Goal: Use online tool/utility: Utilize a website feature to perform a specific function

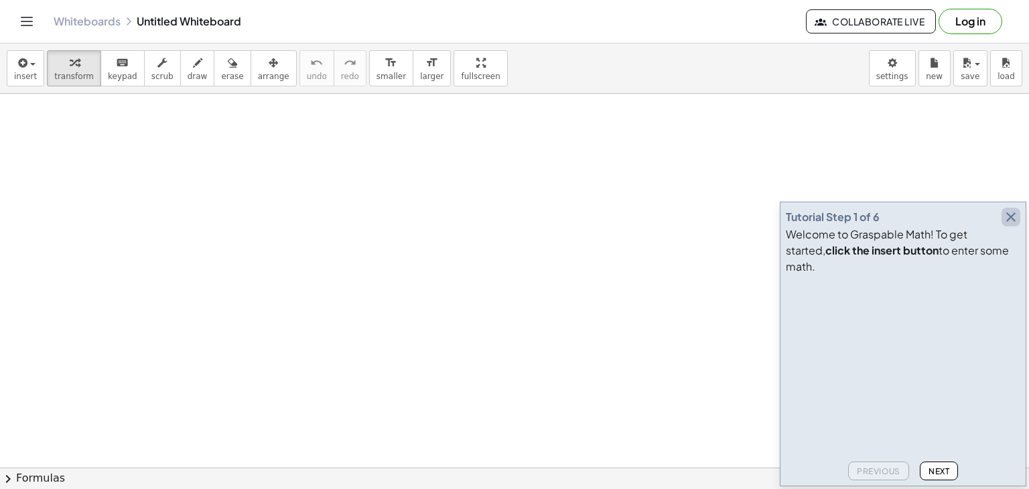
click at [1013, 225] on icon "button" at bounding box center [1011, 217] width 16 height 16
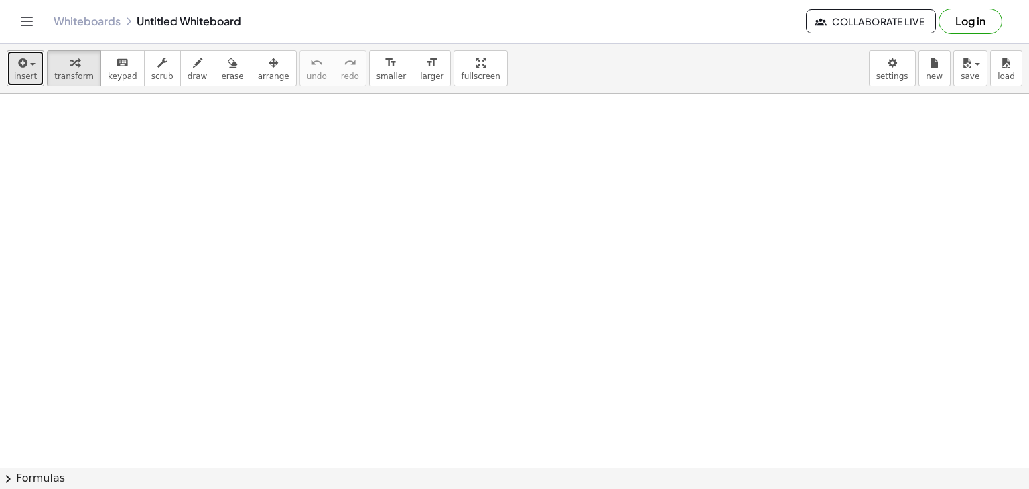
click at [35, 69] on button "insert" at bounding box center [26, 68] width 38 height 36
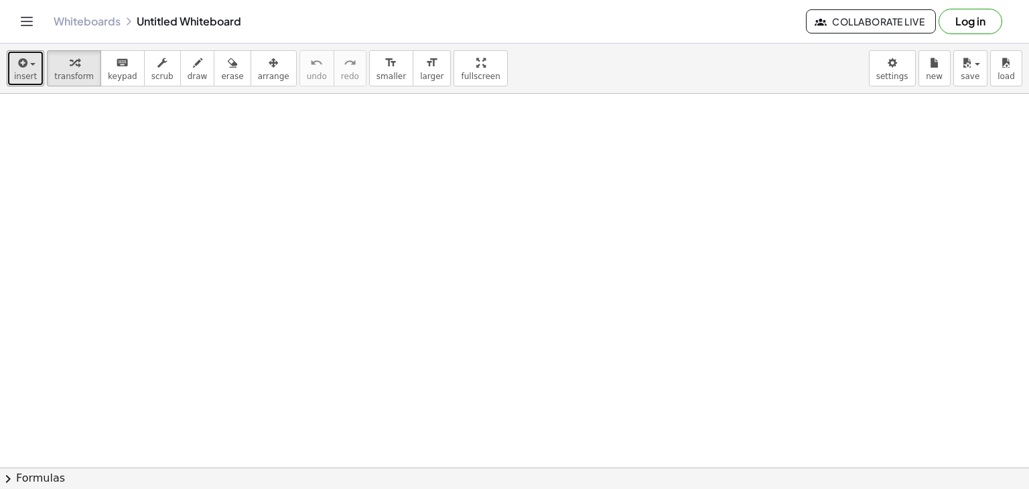
drag, startPoint x: 295, startPoint y: 202, endPoint x: 461, endPoint y: 207, distance: 165.5
click at [115, 72] on span "keypad" at bounding box center [122, 76] width 29 height 9
click at [193, 66] on icon "button" at bounding box center [197, 63] width 9 height 16
click at [901, 70] on body "Graspable Math Activities Get Started Activity Bank Assigned Work Classes White…" at bounding box center [514, 244] width 1029 height 489
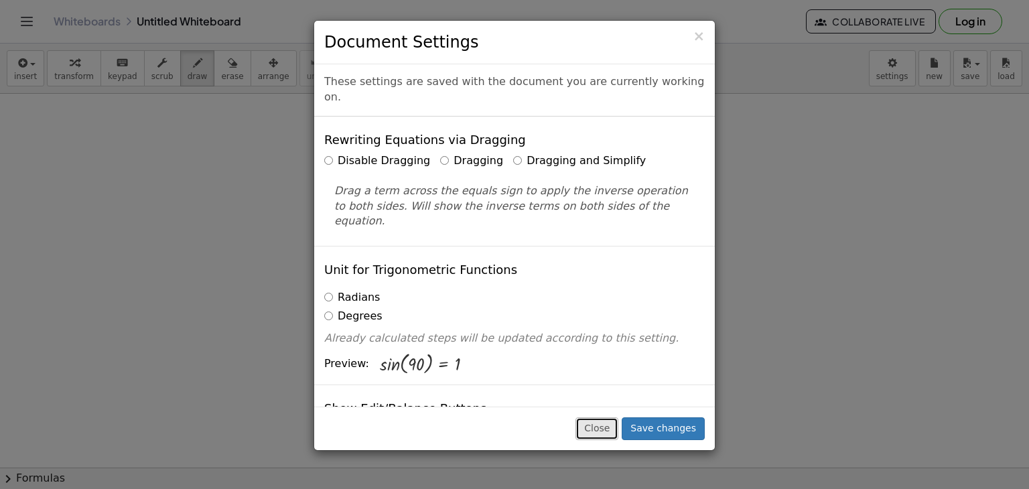
click at [613, 431] on button "Close" at bounding box center [596, 428] width 43 height 23
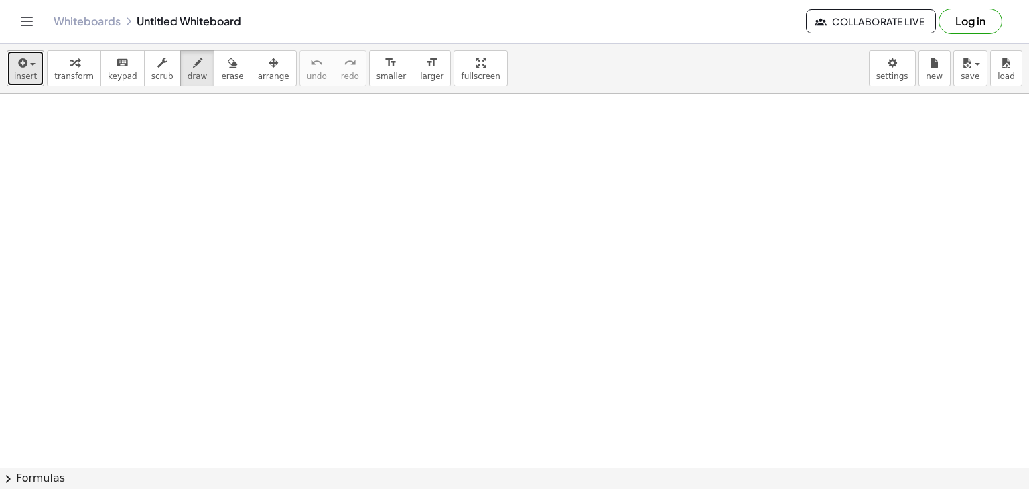
click at [30, 65] on span "button" at bounding box center [32, 64] width 5 height 3
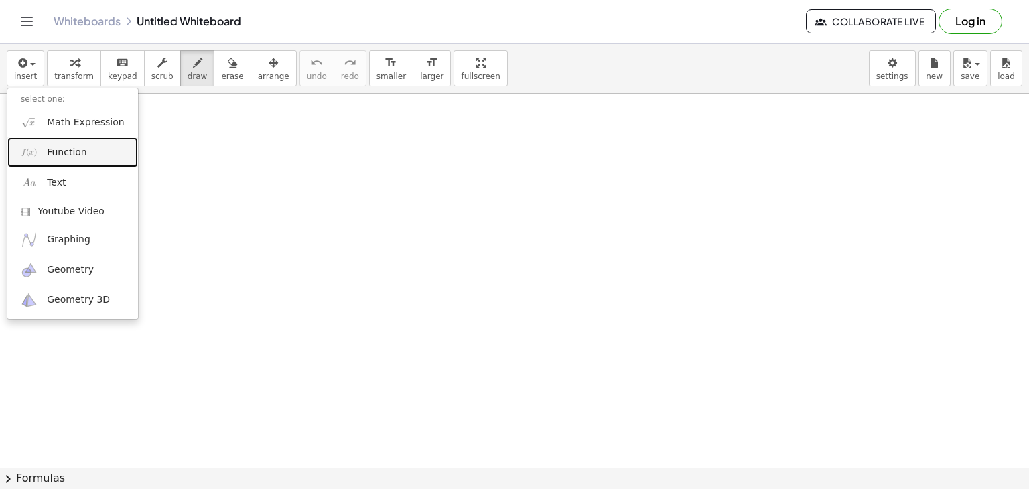
click at [70, 149] on span "Function" at bounding box center [67, 152] width 40 height 13
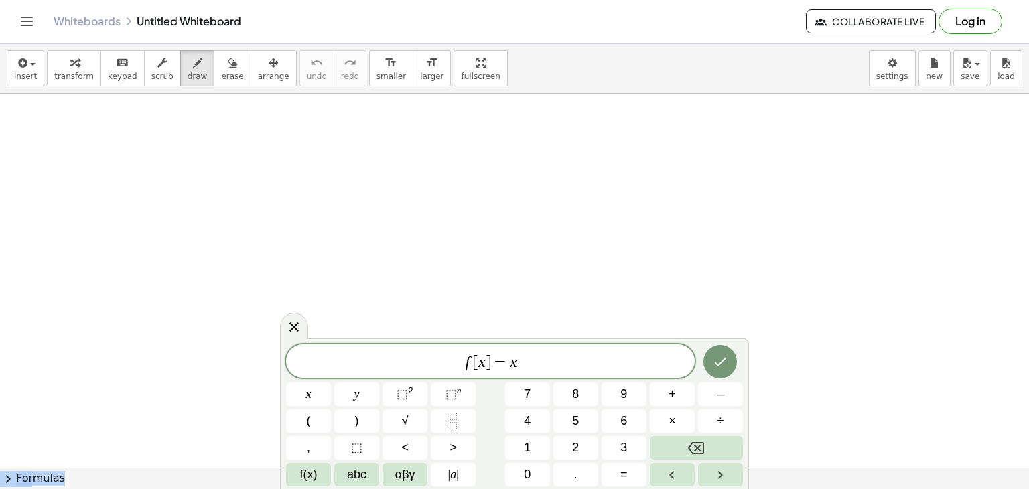
drag, startPoint x: 702, startPoint y: 338, endPoint x: 809, endPoint y: 148, distance: 218.3
click at [809, 148] on body "Graspable Math Activities Get Started Activity Bank Assigned Work Classes White…" at bounding box center [514, 244] width 1029 height 489
click at [534, 433] on div "f [ x ] = x x y ⬚ 2 ⬚ n 7 8 9 + – ( ) √ 4 5 6 × ÷ , ⬚ < > 1 2 3 f(x) abc αβγ | …" at bounding box center [514, 415] width 457 height 142
click at [576, 421] on span "5" at bounding box center [575, 421] width 7 height 18
click at [688, 451] on icon "Backspace" at bounding box center [696, 448] width 16 height 16
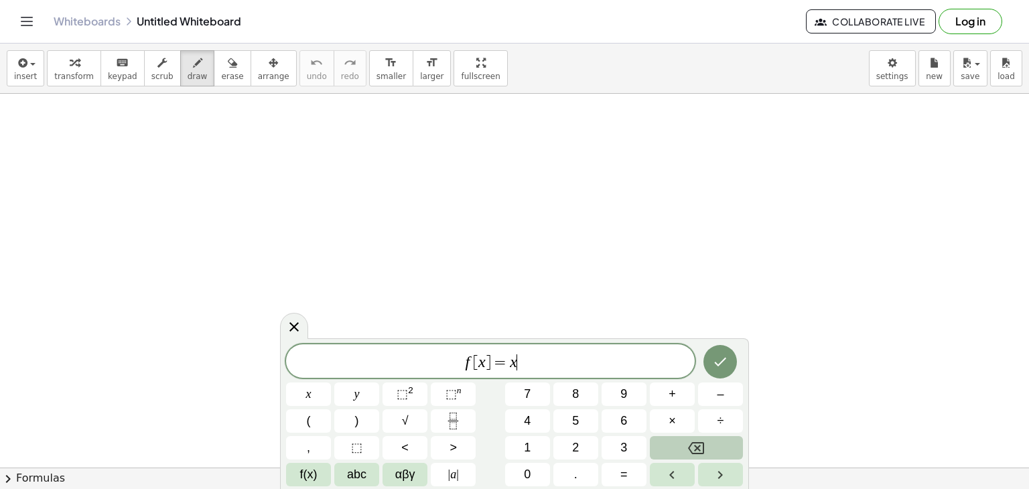
click at [688, 451] on icon "Backspace" at bounding box center [696, 448] width 16 height 16
click at [688, 453] on icon "Backspace" at bounding box center [696, 448] width 16 height 16
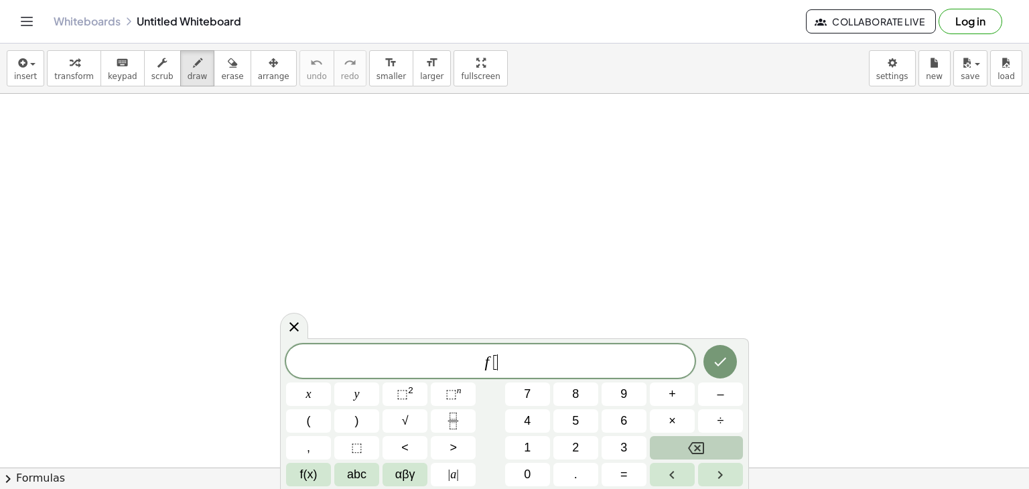
click at [688, 453] on icon "Backspace" at bounding box center [696, 448] width 16 height 16
click at [690, 451] on icon "Backspace" at bounding box center [696, 448] width 16 height 16
click at [690, 446] on icon "Backspace" at bounding box center [696, 448] width 16 height 16
click at [585, 389] on button "8" at bounding box center [575, 393] width 45 height 23
click at [666, 393] on button "+" at bounding box center [672, 393] width 45 height 23
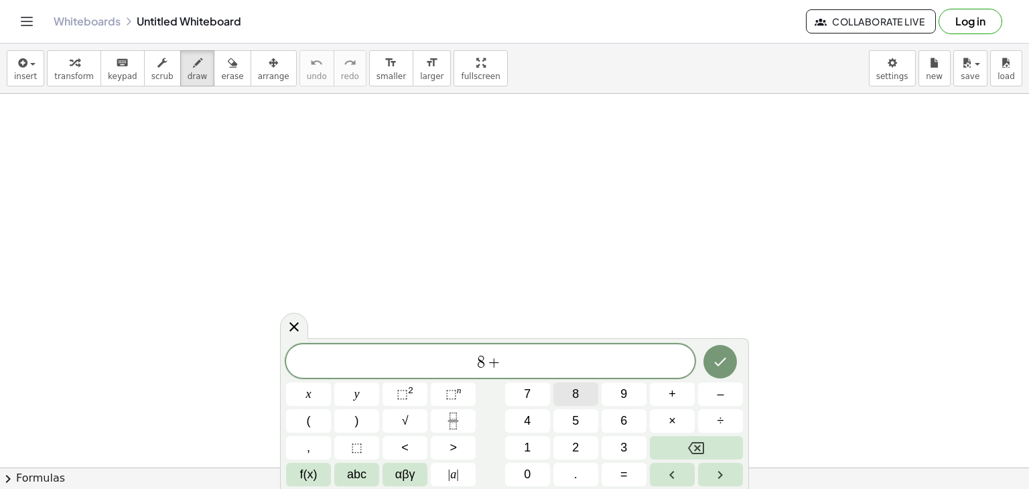
click at [582, 400] on button "8" at bounding box center [575, 393] width 45 height 23
click at [620, 474] on span "=" at bounding box center [623, 474] width 7 height 18
click at [721, 370] on button "Done" at bounding box center [719, 361] width 33 height 33
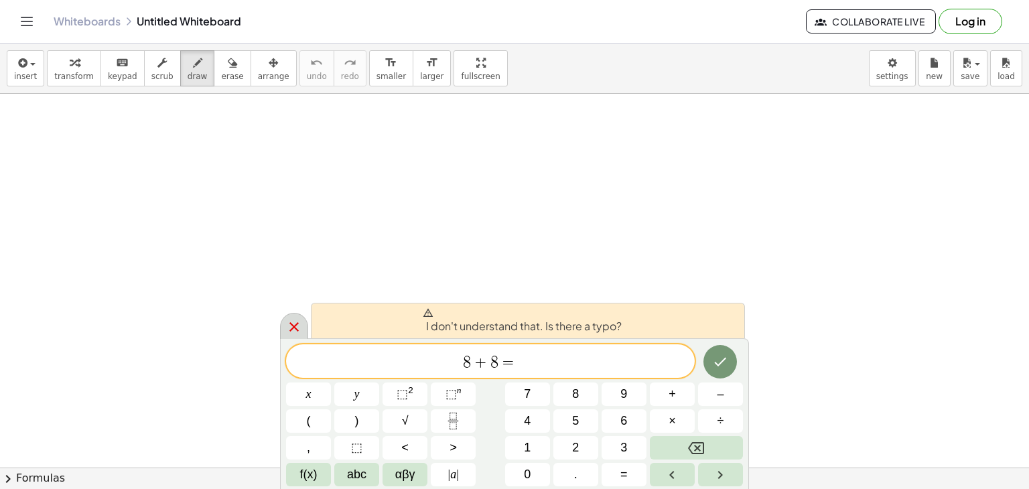
click at [286, 331] on icon at bounding box center [294, 327] width 16 height 16
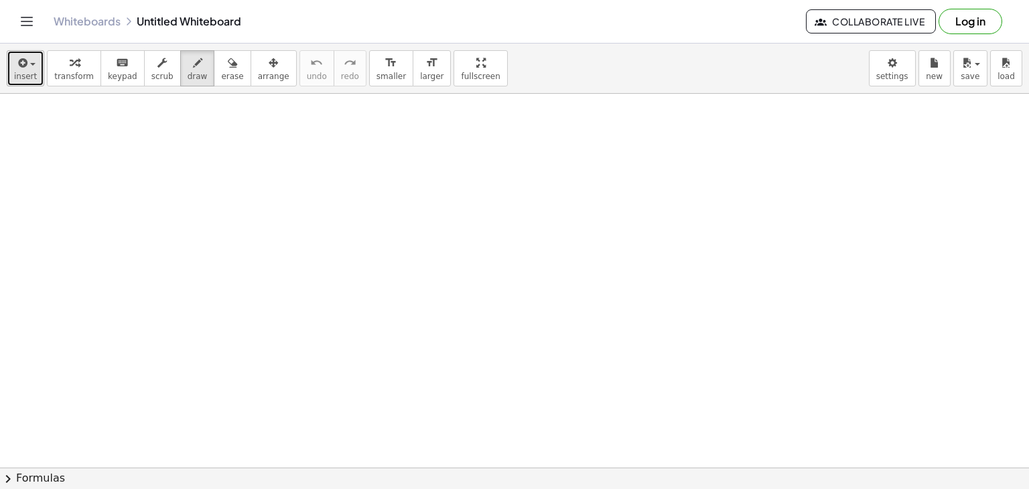
click at [23, 58] on icon "button" at bounding box center [21, 63] width 12 height 16
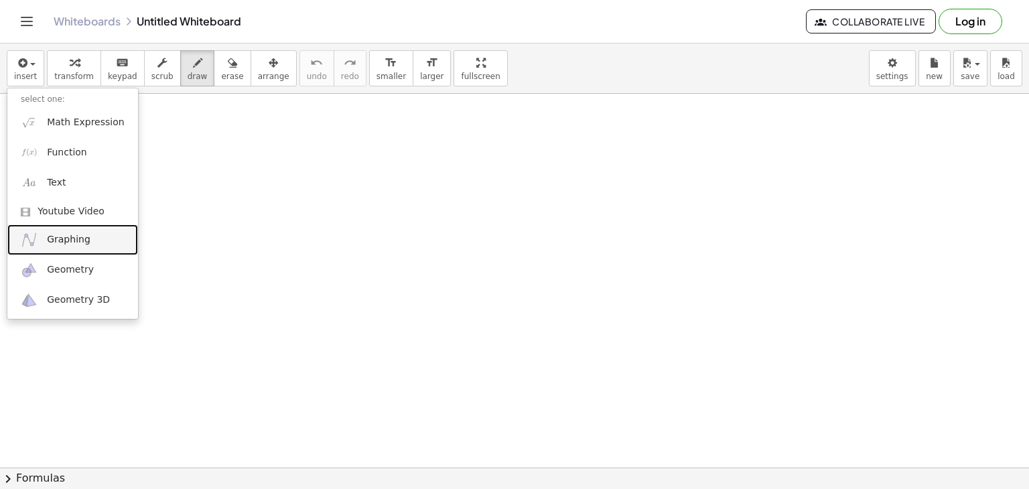
click at [70, 236] on span "Graphing" at bounding box center [69, 239] width 44 height 13
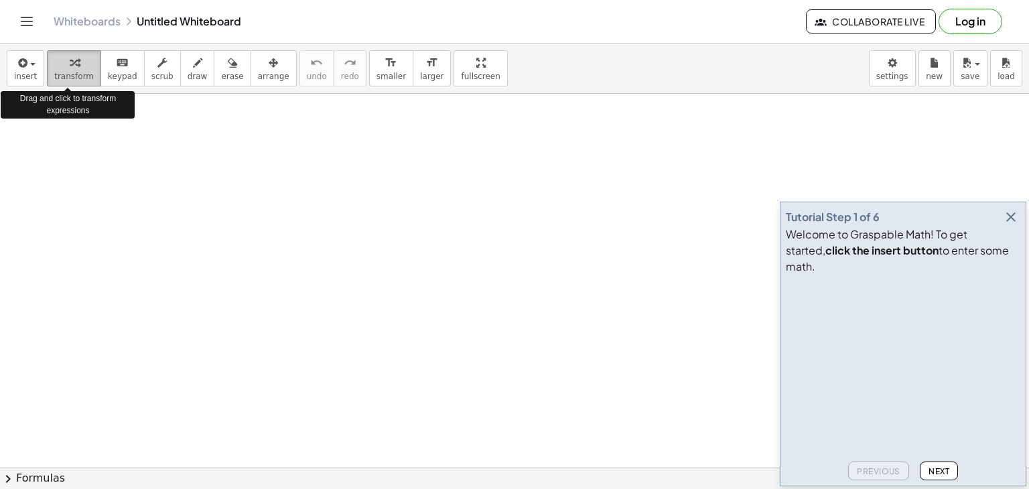
click at [54, 72] on span "transform" at bounding box center [74, 76] width 40 height 9
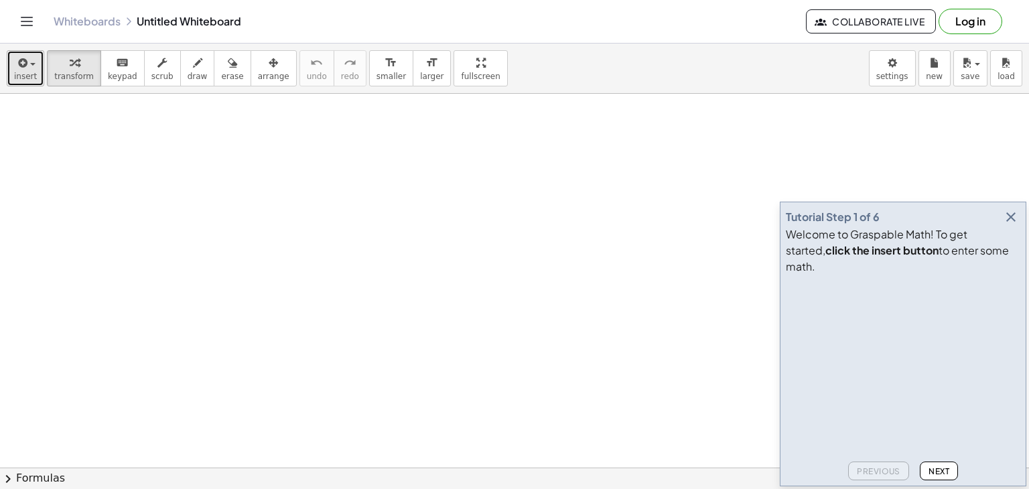
click at [21, 64] on icon "button" at bounding box center [21, 63] width 12 height 16
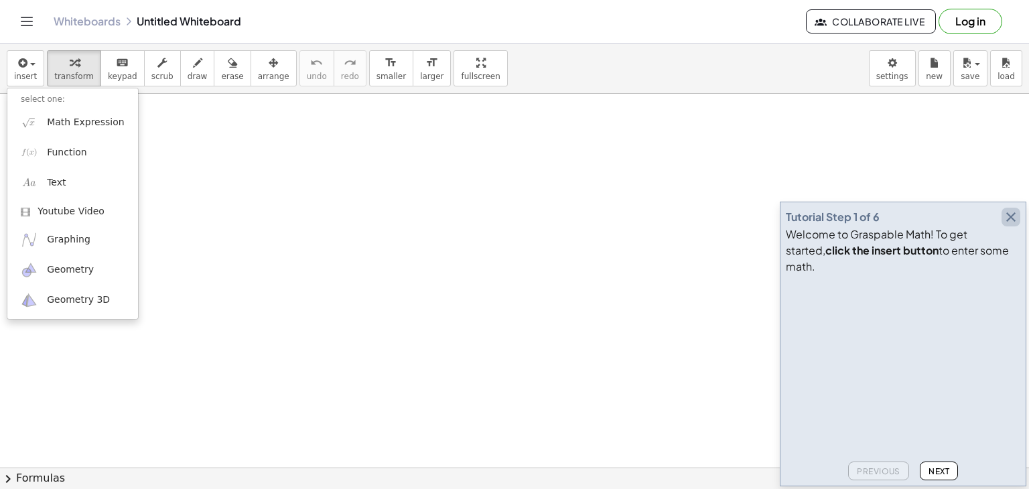
click at [1007, 225] on icon "button" at bounding box center [1011, 217] width 16 height 16
